Goal: Task Accomplishment & Management: Manage account settings

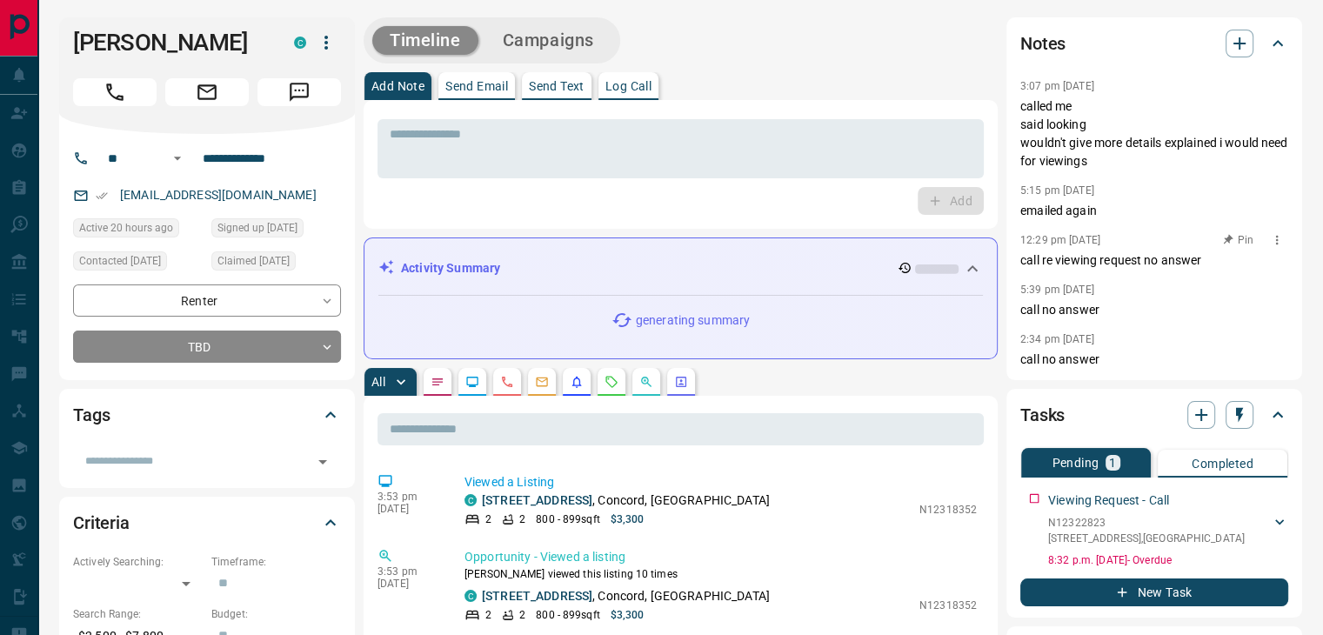
scroll to position [87, 0]
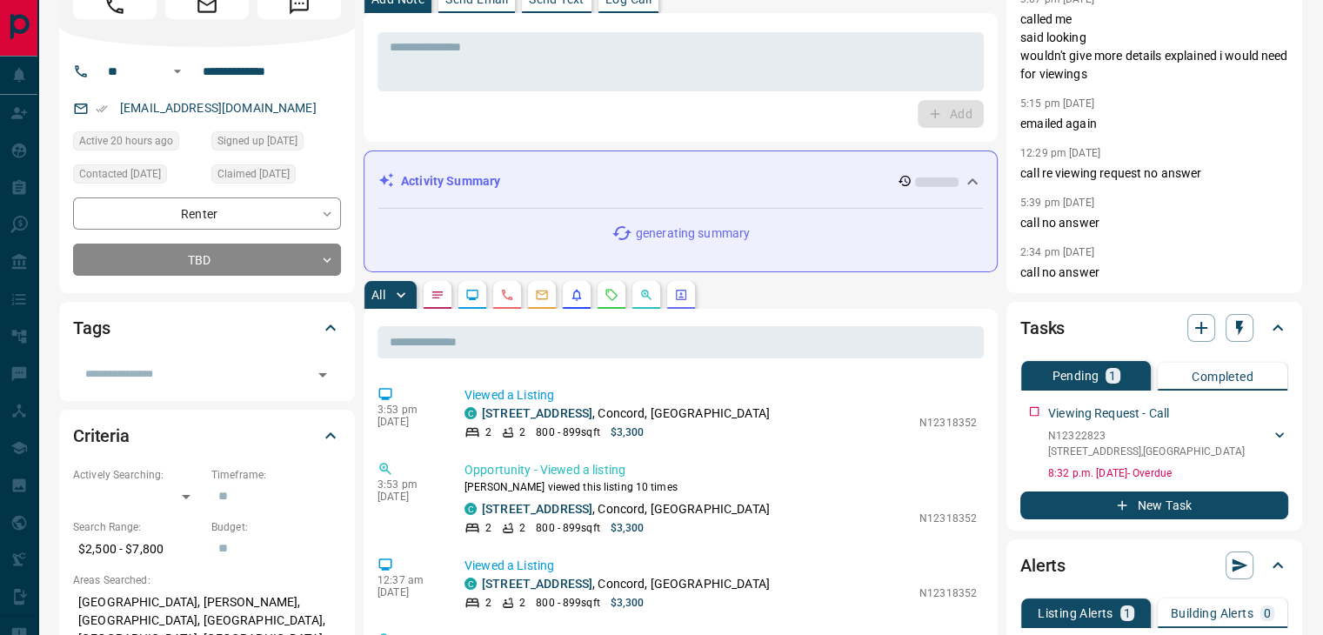
click at [606, 293] on icon "Requests" at bounding box center [611, 294] width 11 height 11
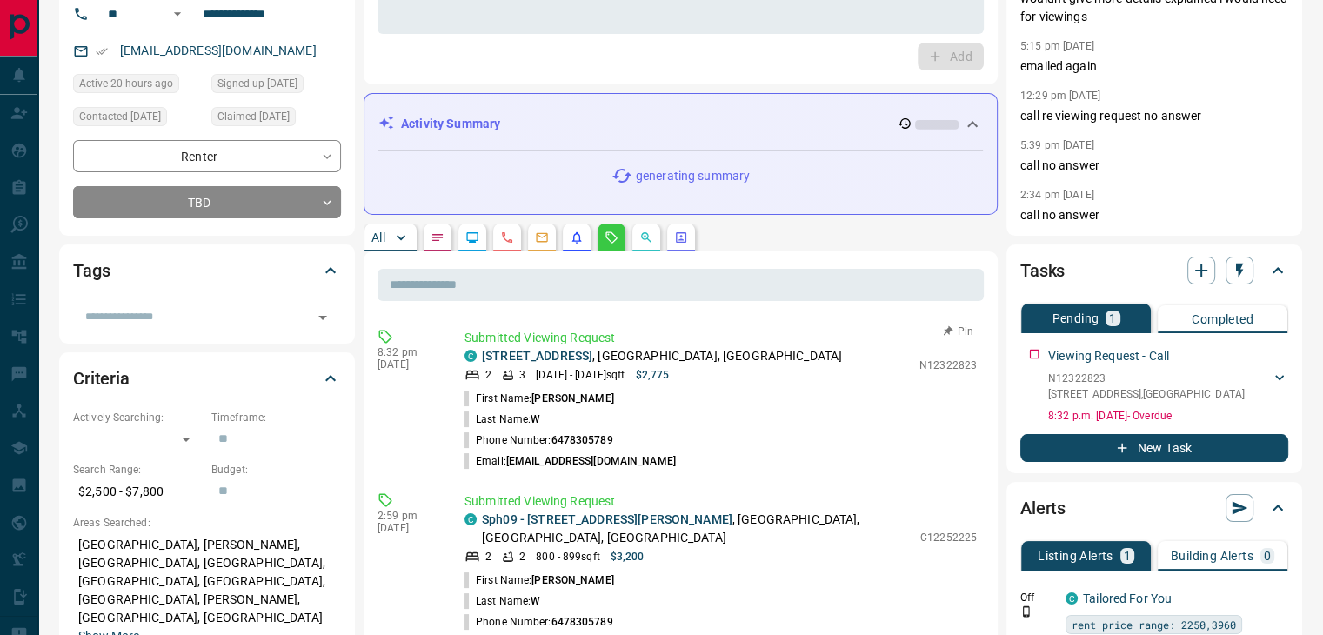
scroll to position [174, 0]
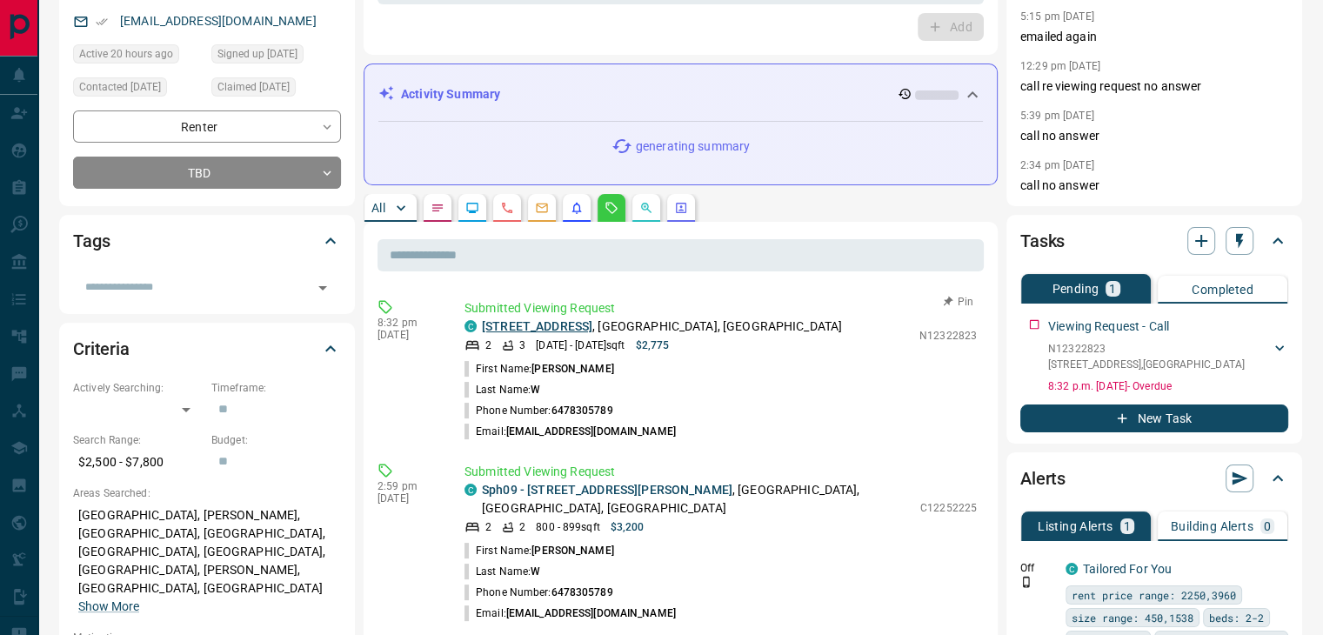
click at [543, 323] on link "[STREET_ADDRESS]" at bounding box center [537, 326] width 110 height 14
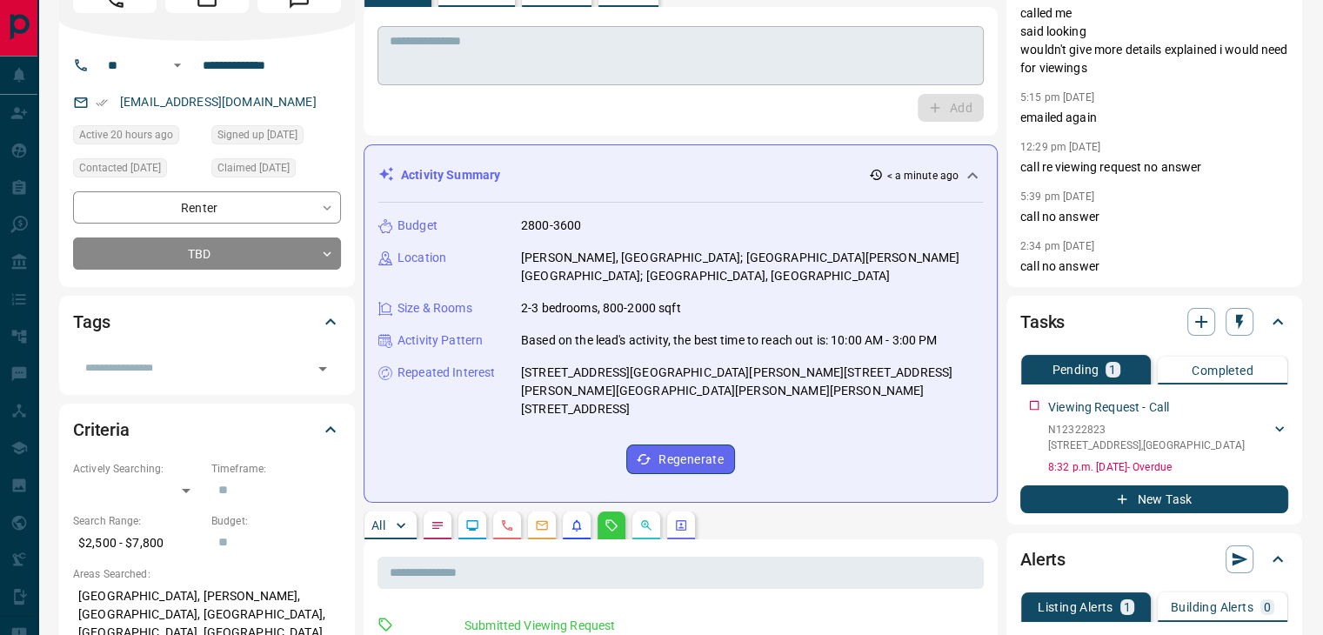
scroll to position [0, 0]
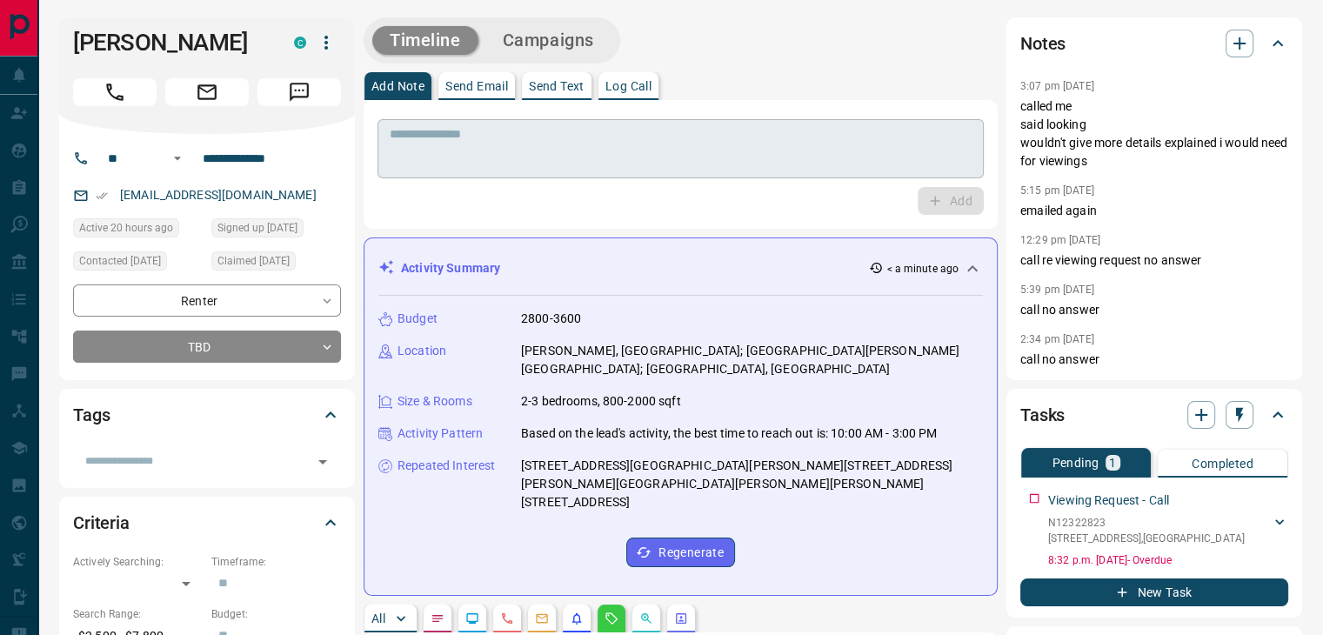
click at [574, 160] on textarea at bounding box center [681, 149] width 582 height 44
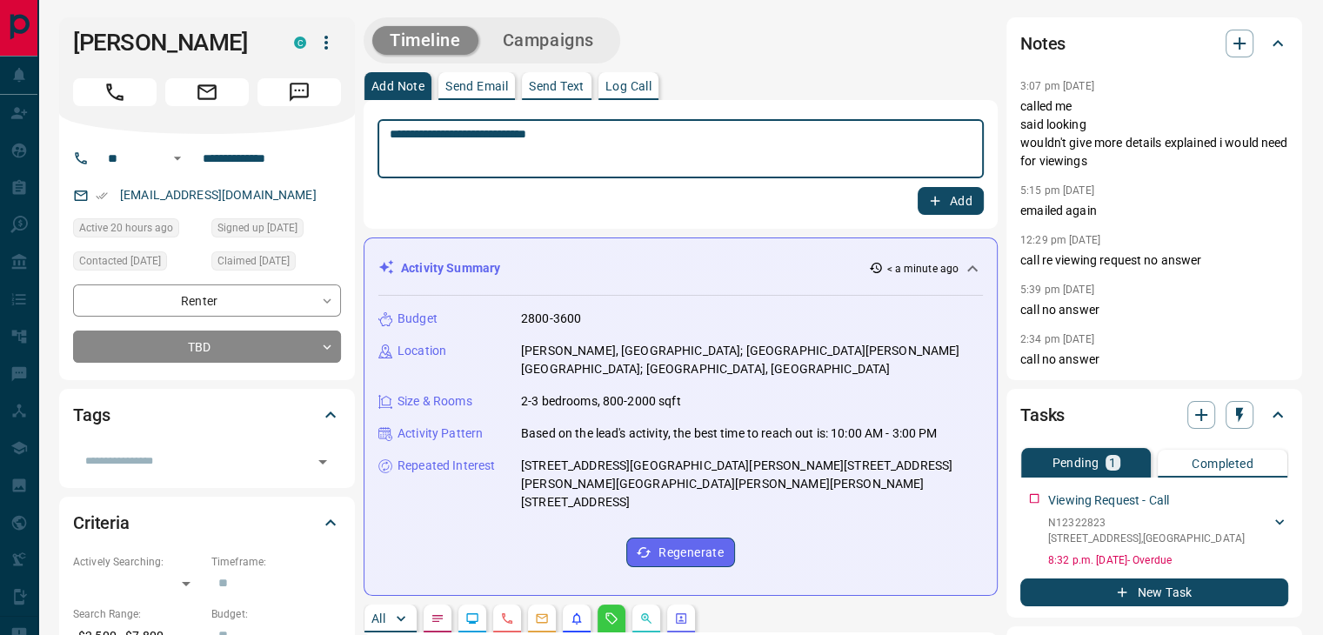
type textarea "**********"
click at [925, 204] on button "Add" at bounding box center [950, 201] width 66 height 28
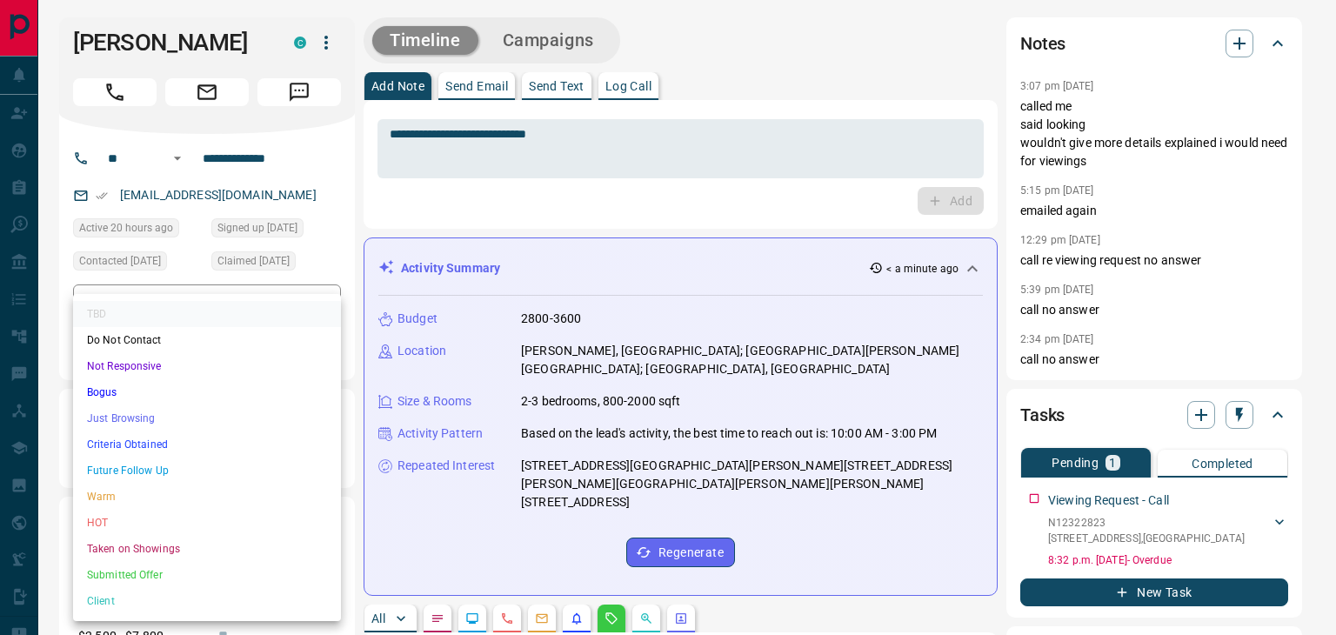
click at [172, 366] on li "Not Responsive" at bounding box center [207, 366] width 268 height 26
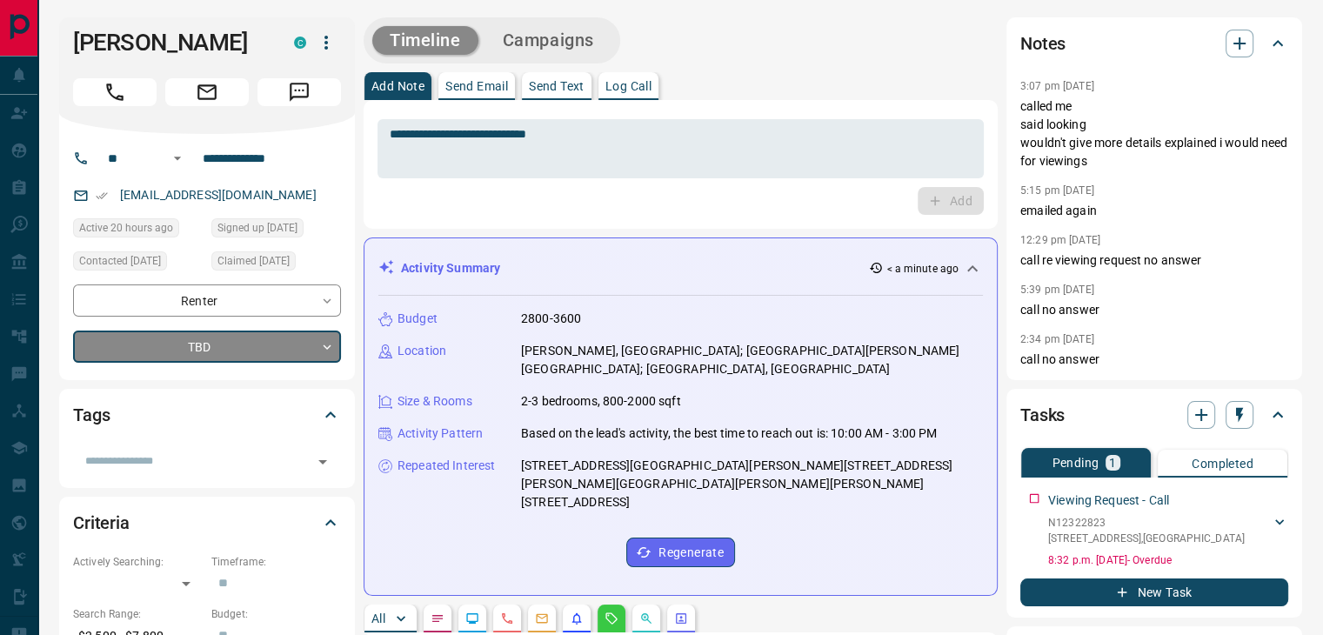
type input "*"
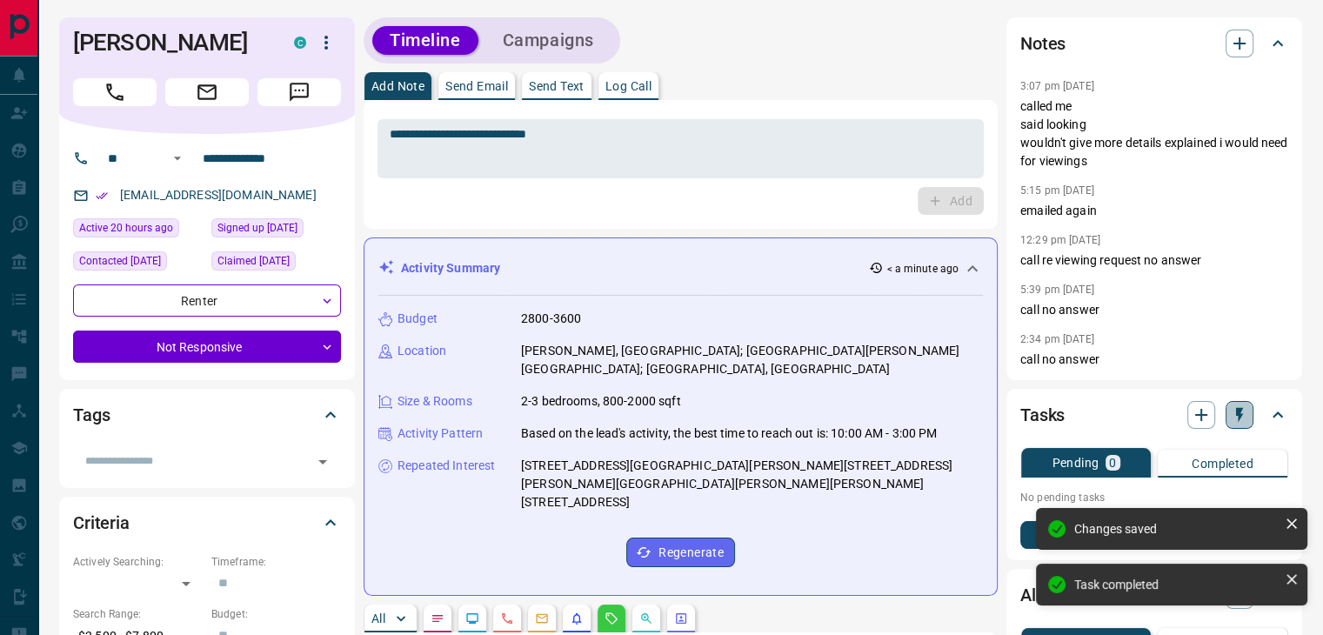
click at [1246, 410] on button "button" at bounding box center [1239, 415] width 28 height 28
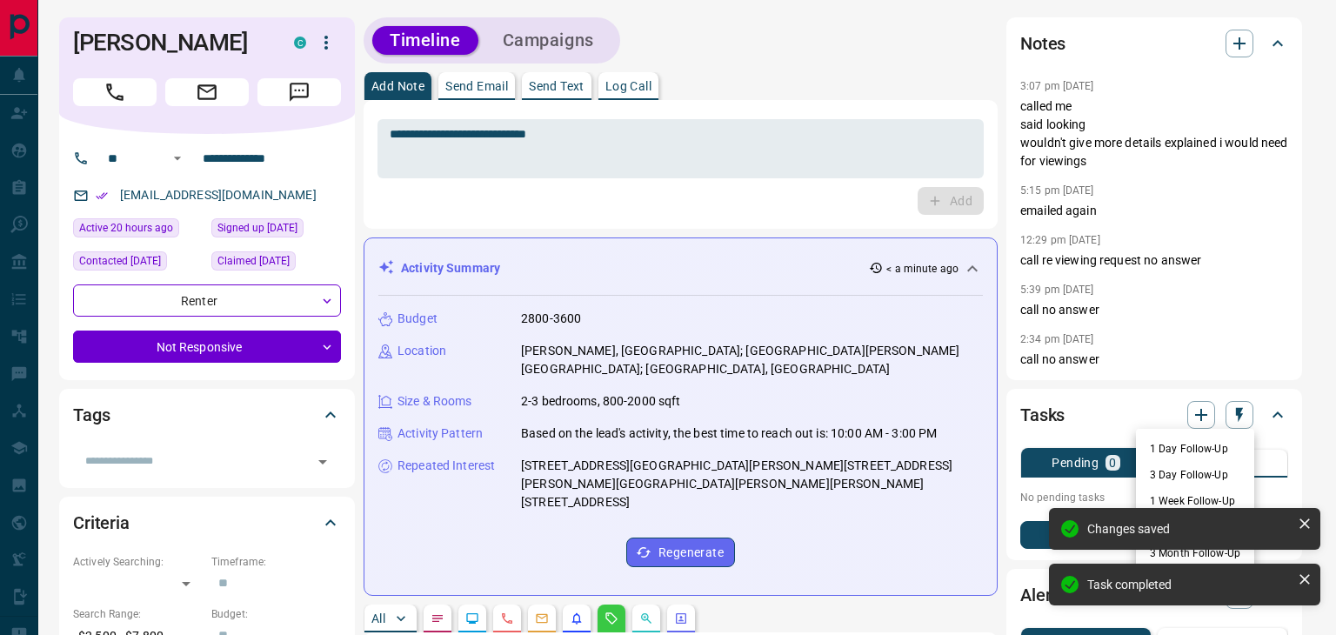
click at [1206, 481] on li "3 Day Follow-Up" at bounding box center [1195, 475] width 118 height 26
